Goal: Task Accomplishment & Management: Manage account settings

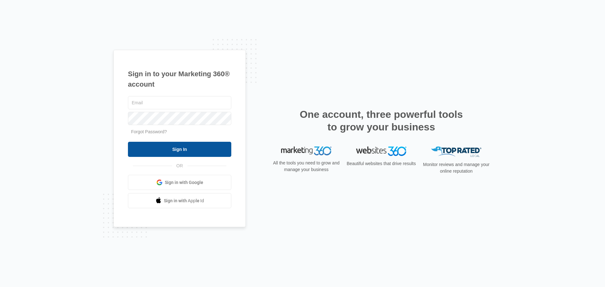
type input "[EMAIL_ADDRESS][DOMAIN_NAME]"
click at [178, 150] on input "Sign In" at bounding box center [179, 149] width 103 height 15
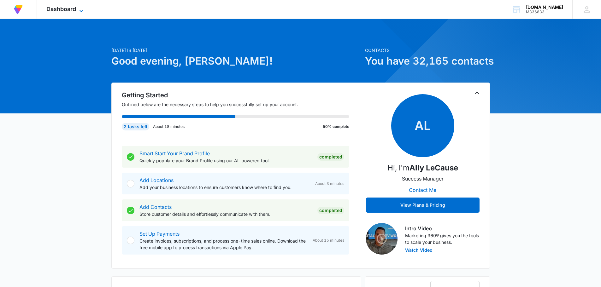
click at [84, 9] on icon at bounding box center [82, 11] width 8 height 8
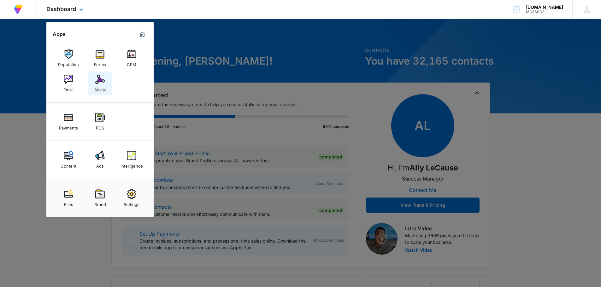
click at [101, 77] on img at bounding box center [99, 79] width 9 height 9
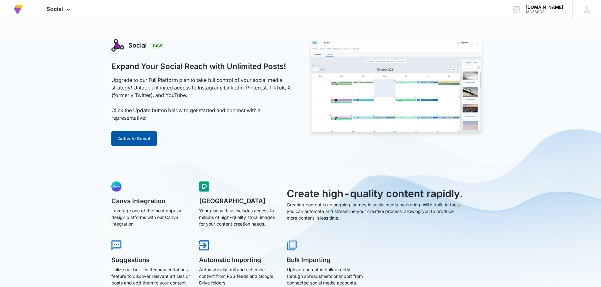
click at [134, 136] on button "Activate Social" at bounding box center [133, 138] width 45 height 15
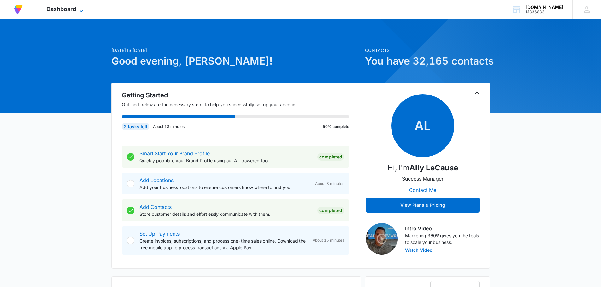
click at [82, 11] on icon at bounding box center [82, 11] width 8 height 8
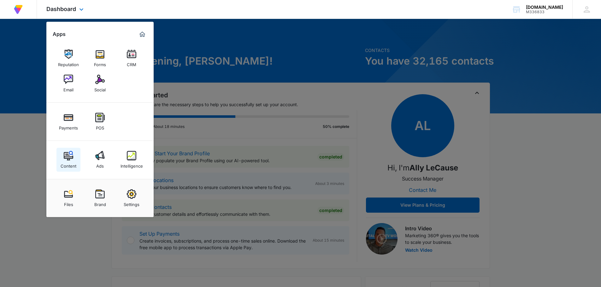
click at [69, 160] on div "Content" at bounding box center [69, 164] width 16 height 8
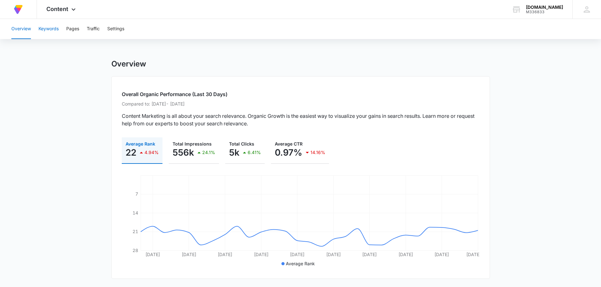
click at [52, 32] on button "Keywords" at bounding box center [48, 29] width 20 height 20
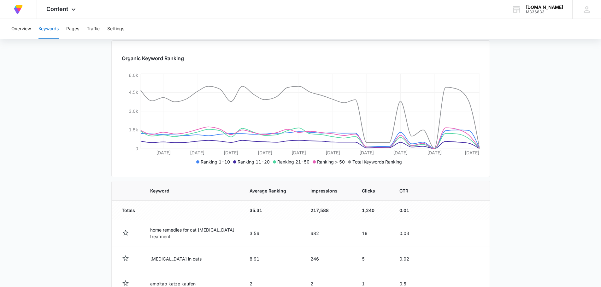
scroll to position [83, 0]
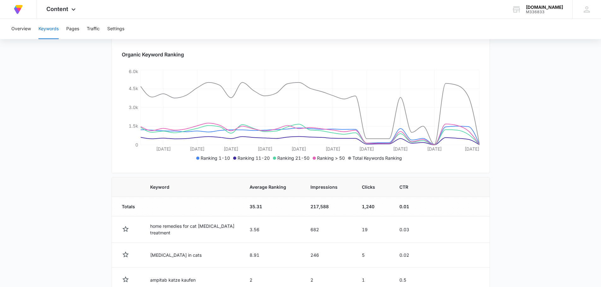
drag, startPoint x: 591, startPoint y: 107, endPoint x: 591, endPoint y: 74, distance: 32.5
click at [591, 74] on main "Keywords Keywords are words used for search engine optimization (SEO). This rep…" at bounding box center [300, 240] width 601 height 526
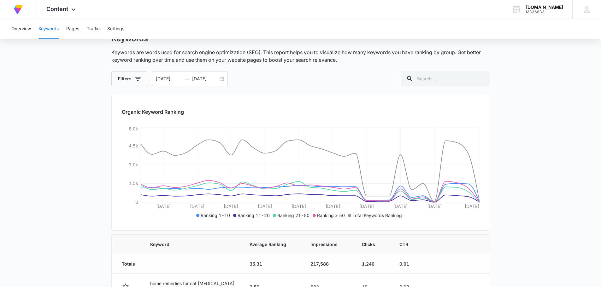
scroll to position [25, 0]
click at [166, 80] on input "08/11/2025" at bounding box center [169, 79] width 26 height 7
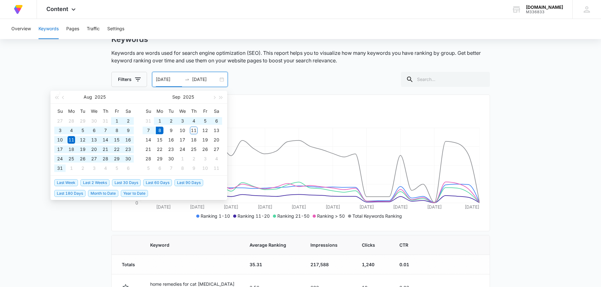
click at [135, 195] on span "Year to Date" at bounding box center [134, 193] width 27 height 7
type input "01/01/2025"
type input "09/08/2025"
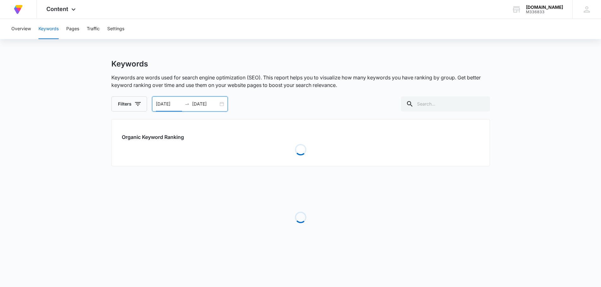
scroll to position [0, 0]
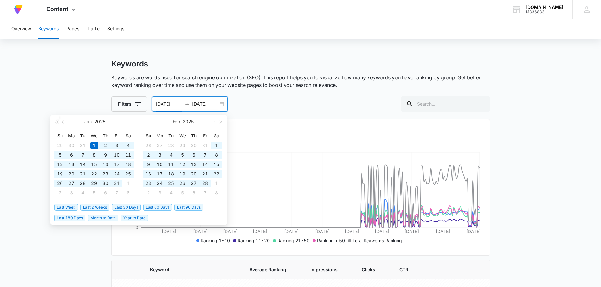
click at [177, 105] on input "01/01/2025" at bounding box center [169, 104] width 26 height 7
type input "01/01/2024"
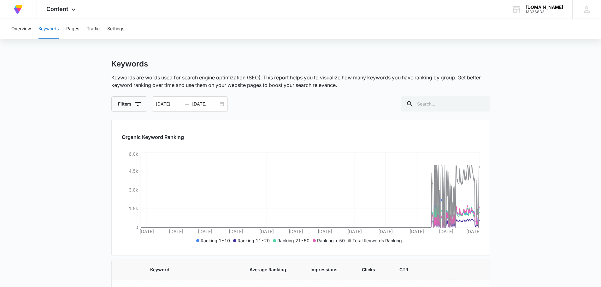
click at [338, 149] on div "Organic Keyword Ranking Jan 12 Mar 5 Apr 27 Jun 22 Aug 17 Oct 9 Dec 1 Jan 24 Ma…" at bounding box center [300, 187] width 378 height 137
click at [137, 105] on icon "button" at bounding box center [138, 104] width 8 height 8
click at [121, 151] on icon at bounding box center [123, 153] width 6 height 6
click at [119, 152] on input "1-10" at bounding box center [119, 152] width 0 height 0
checkbox input "true"
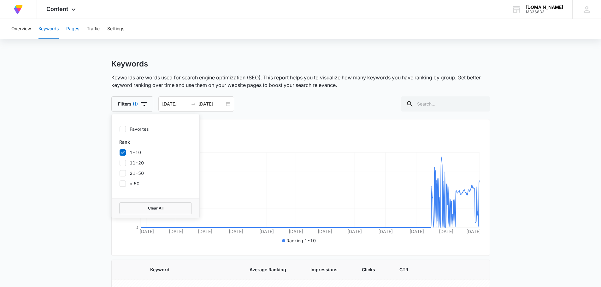
click at [73, 29] on button "Pages" at bounding box center [72, 29] width 13 height 20
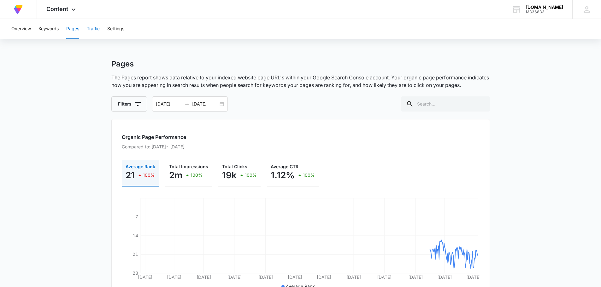
click at [95, 29] on button "Traffic" at bounding box center [93, 29] width 13 height 20
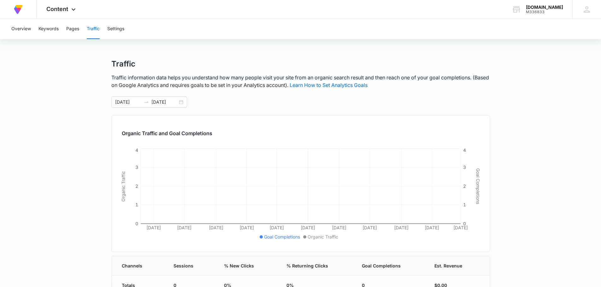
scroll to position [16, 0]
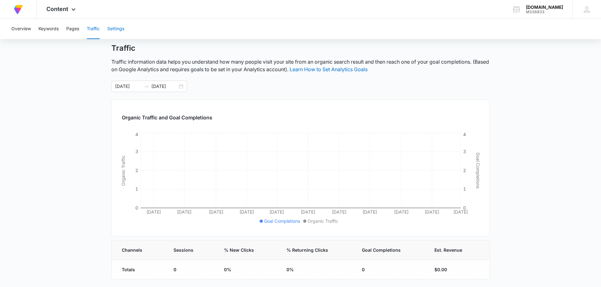
click at [117, 30] on button "Settings" at bounding box center [115, 29] width 17 height 20
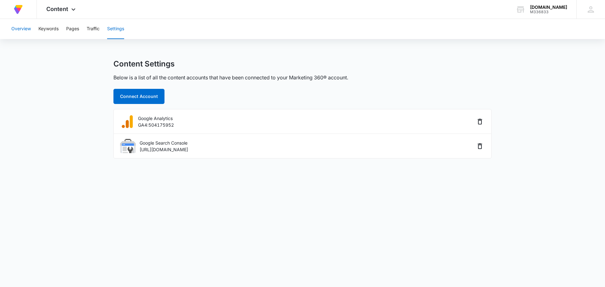
click at [26, 29] on button "Overview" at bounding box center [21, 29] width 20 height 20
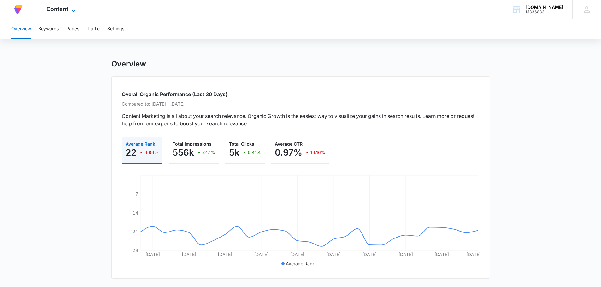
click at [74, 12] on icon at bounding box center [74, 11] width 8 height 8
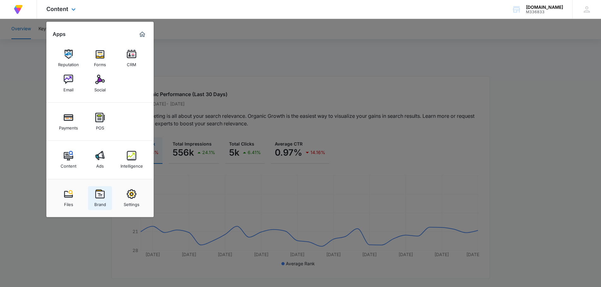
click at [102, 203] on div "Brand" at bounding box center [100, 203] width 12 height 8
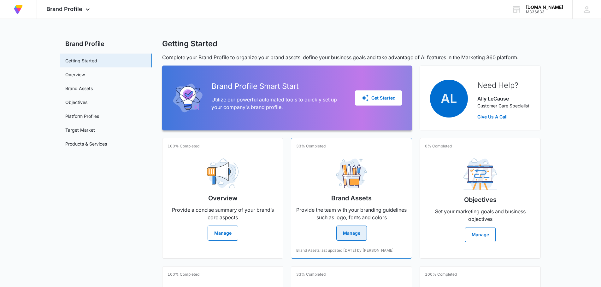
click at [355, 232] on button "Manage" at bounding box center [351, 233] width 31 height 15
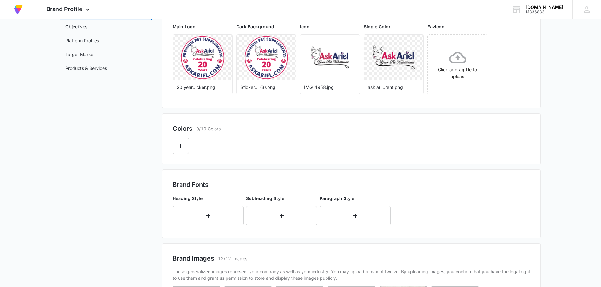
scroll to position [77, 0]
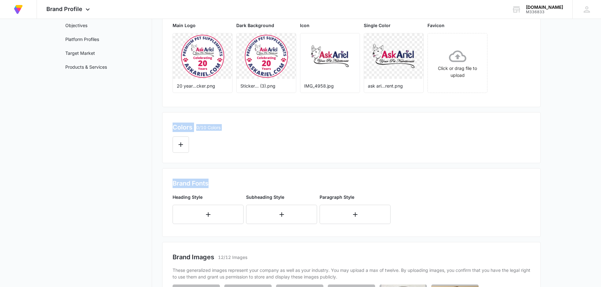
click at [575, 179] on main "Brand Profile Getting Started Overview Brand Assets Objectives Platform Profile…" at bounding box center [300, 191] width 601 height 459
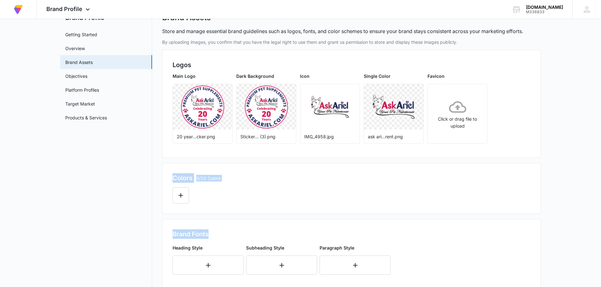
scroll to position [0, 0]
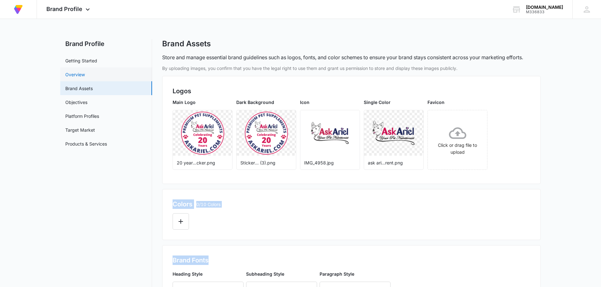
click at [80, 74] on link "Overview" at bounding box center [75, 74] width 20 height 7
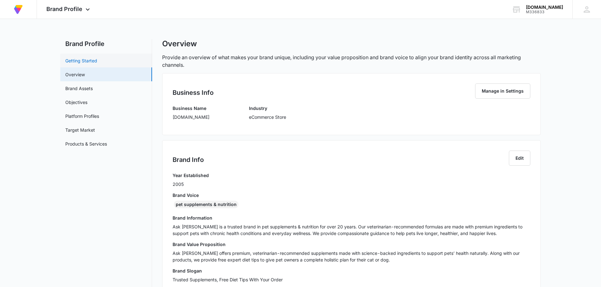
click at [85, 61] on link "Getting Started" at bounding box center [81, 60] width 32 height 7
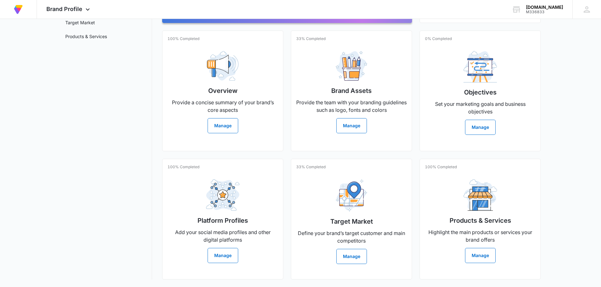
scroll to position [117, 0]
